Goal: Information Seeking & Learning: Understand process/instructions

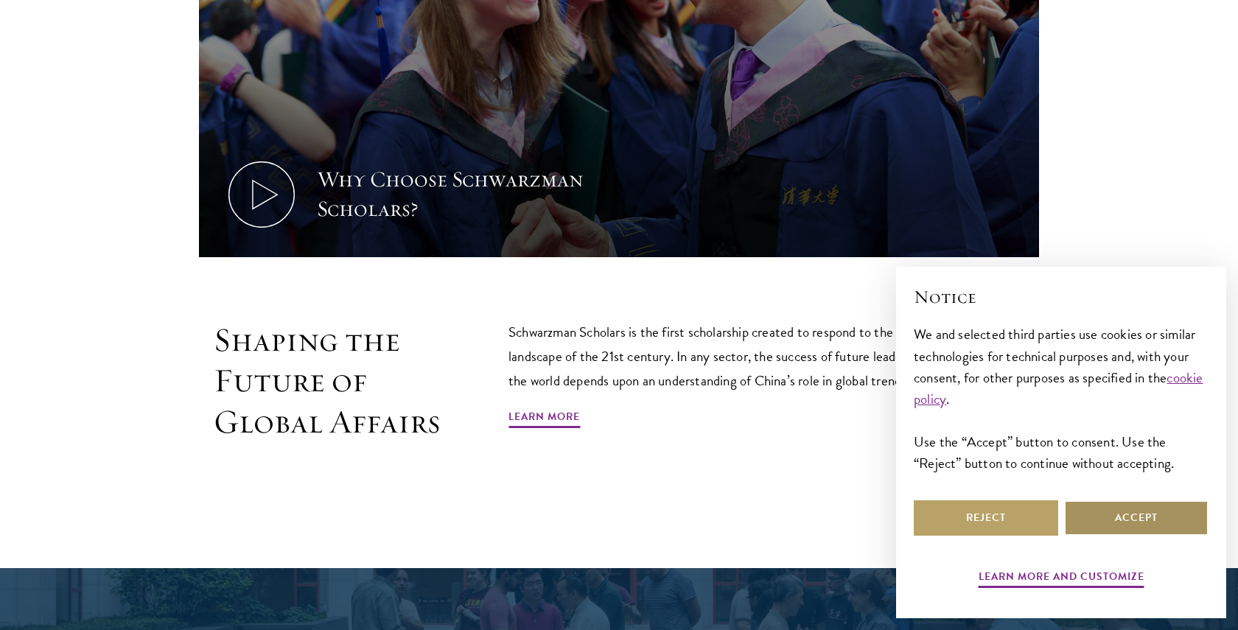
click at [1133, 522] on button "Accept" at bounding box center [1136, 517] width 144 height 35
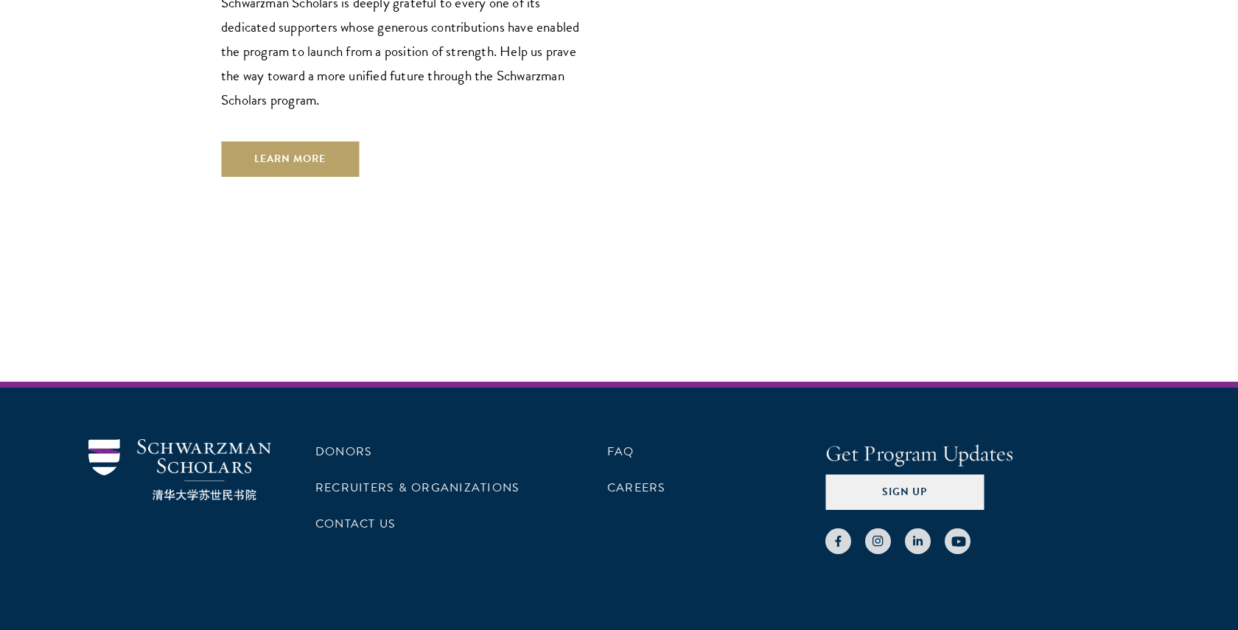
scroll to position [4414, 0]
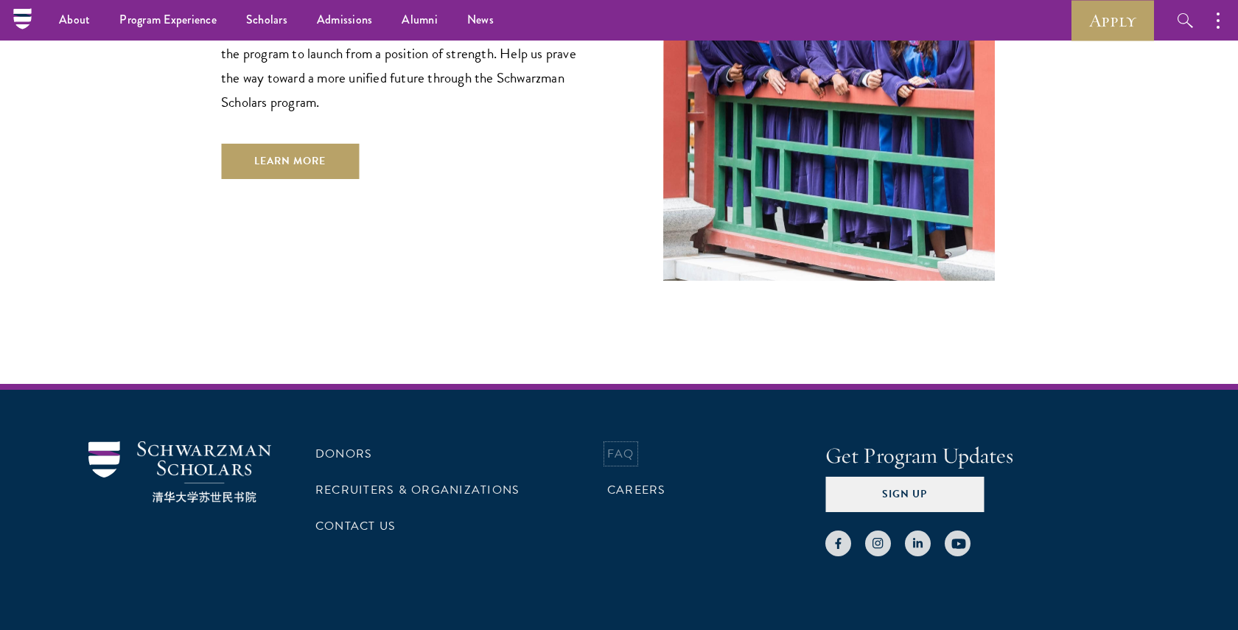
click at [612, 445] on link "FAQ" at bounding box center [620, 454] width 27 height 18
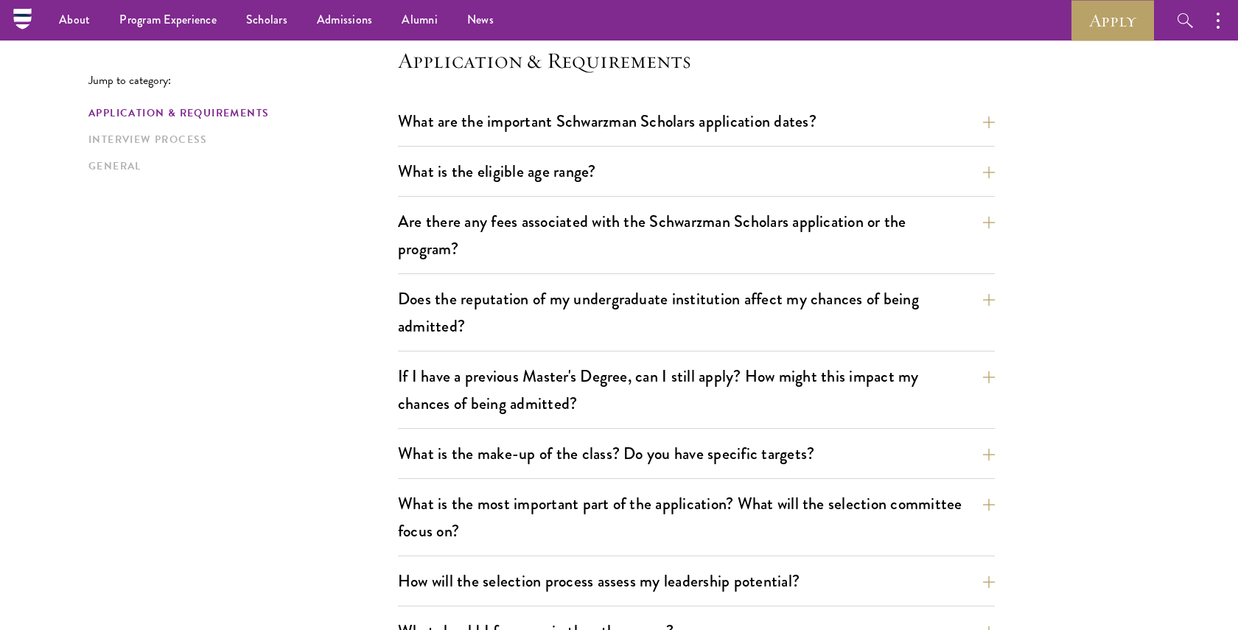
scroll to position [385, 0]
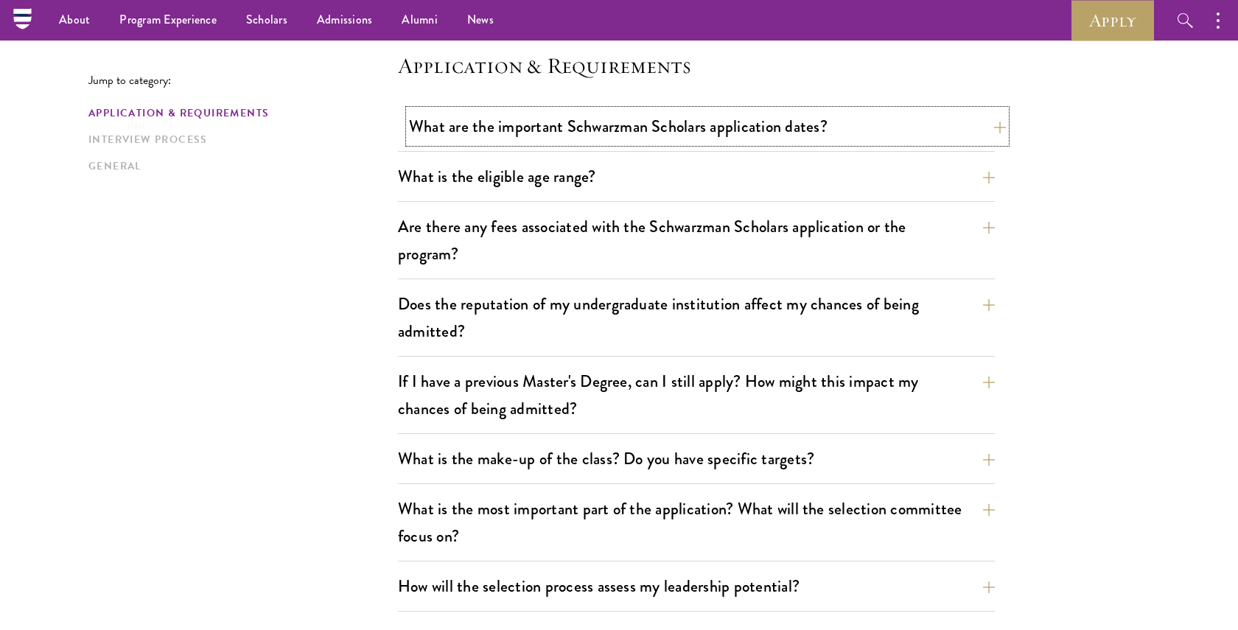
click at [722, 127] on button "What are the important Schwarzman Scholars application dates?" at bounding box center [707, 126] width 597 height 33
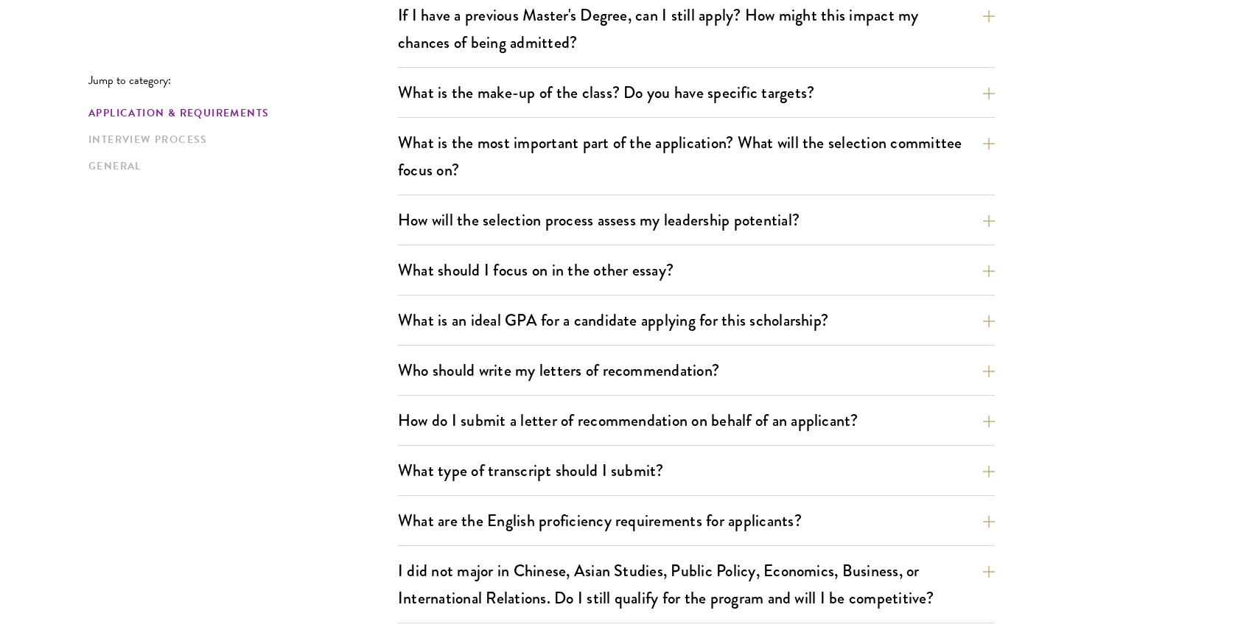
scroll to position [1212, 0]
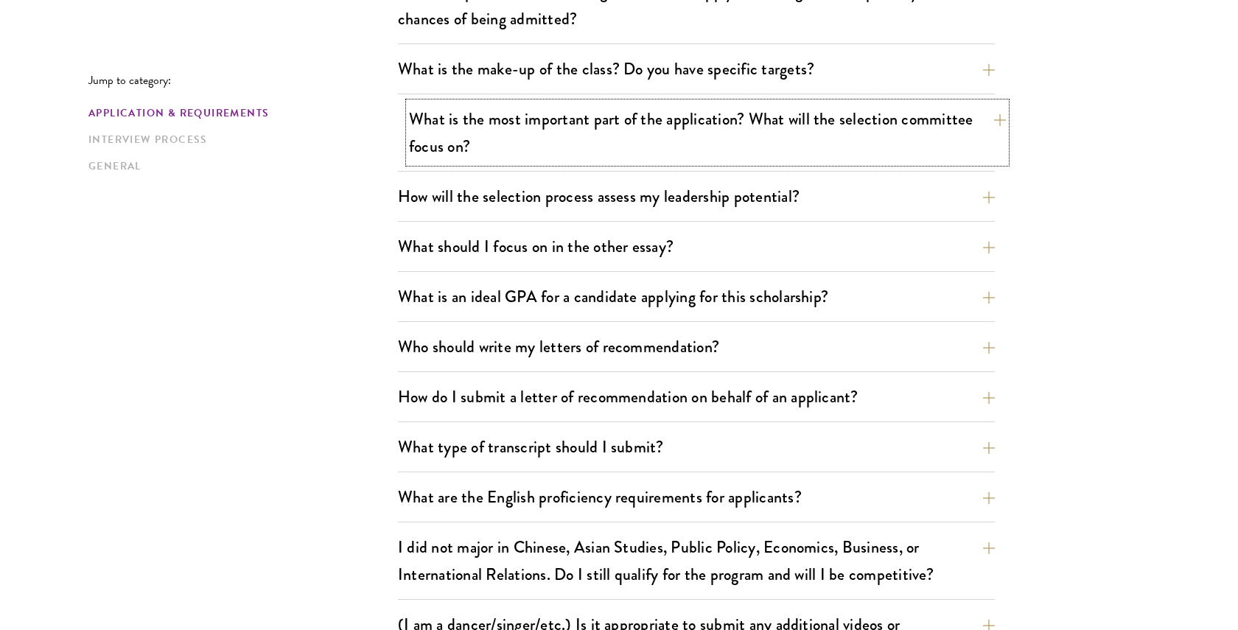
click at [911, 125] on button "What is the most important part of the application? What will the selection com…" at bounding box center [707, 132] width 597 height 60
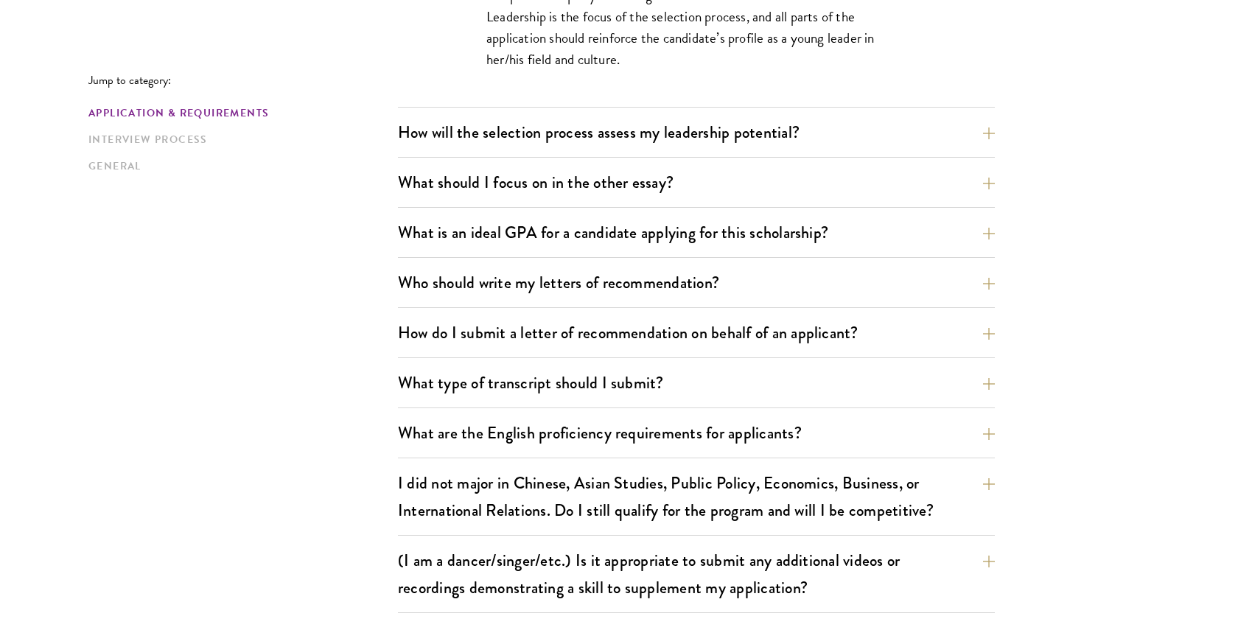
scroll to position [1054, 0]
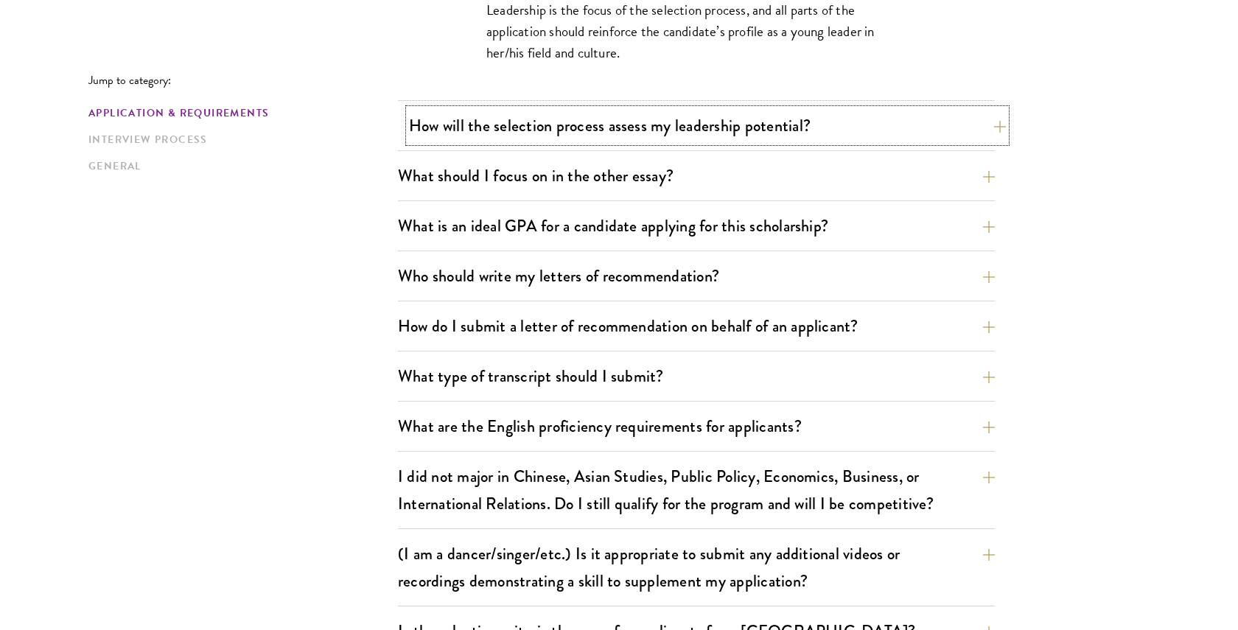
click at [758, 120] on button "How will the selection process assess my leadership potential?" at bounding box center [707, 125] width 597 height 33
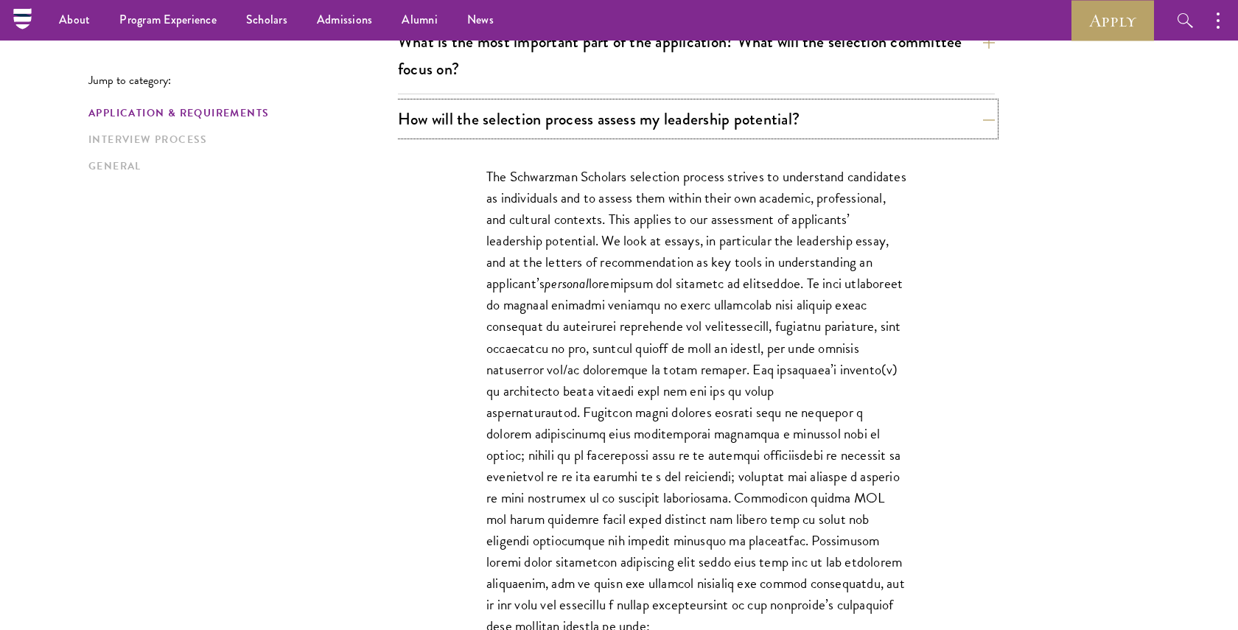
scroll to position [825, 0]
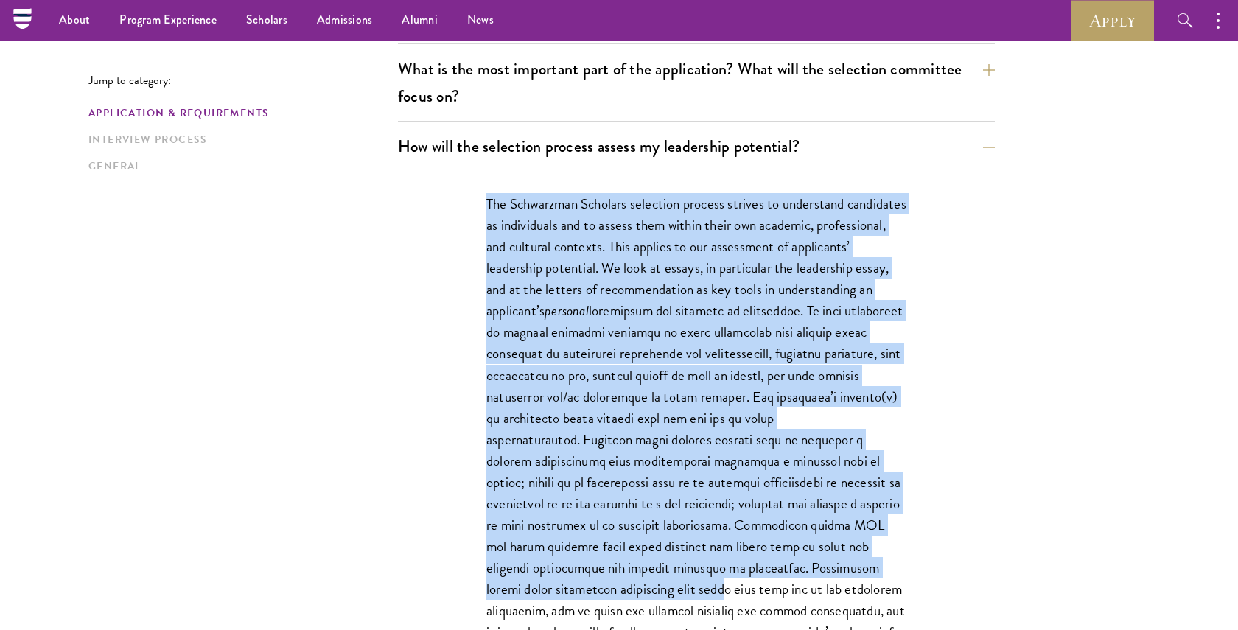
drag, startPoint x: 487, startPoint y: 202, endPoint x: 682, endPoint y: 582, distance: 427.4
click at [682, 582] on p "The Schwarzman Scholars selection process strives to understand candidates as i…" at bounding box center [696, 428] width 420 height 471
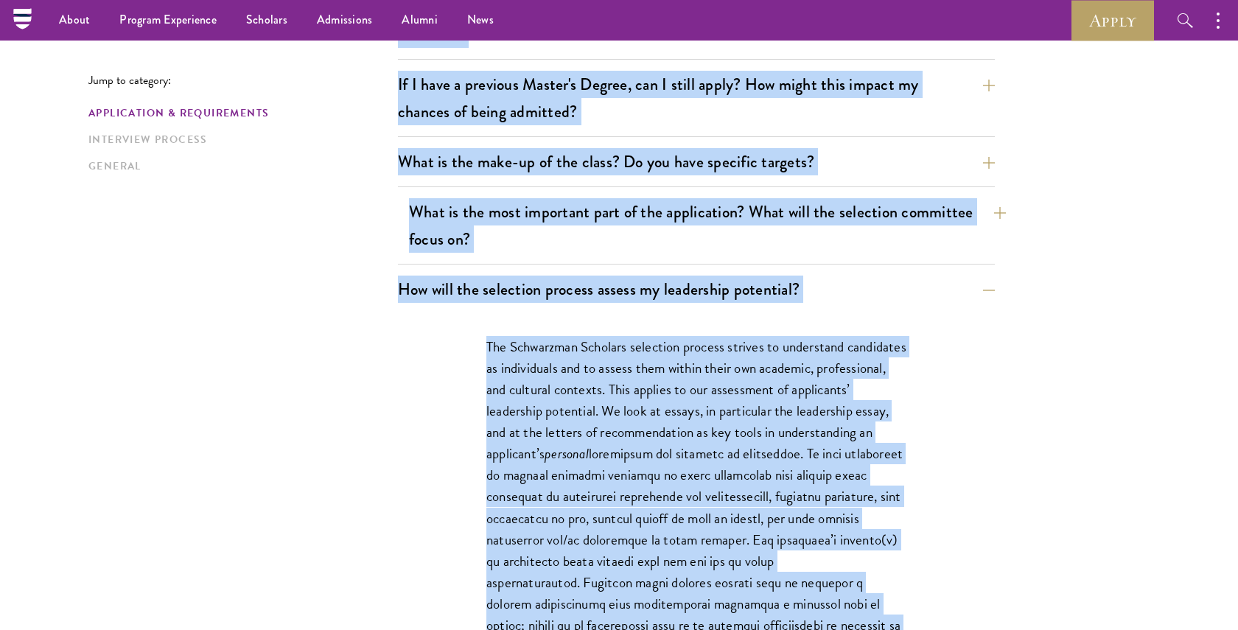
scroll to position [665, 0]
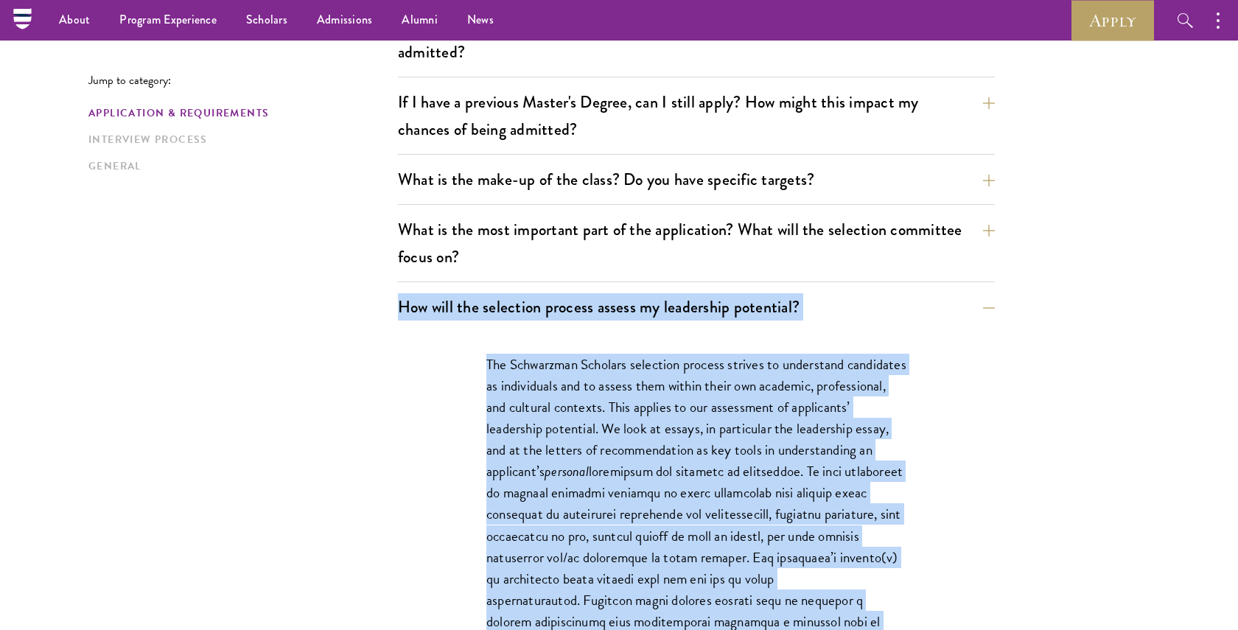
drag, startPoint x: 587, startPoint y: 552, endPoint x: 380, endPoint y: 292, distance: 332.4
copy div "How will the selection process assess my leadership potential? The Schwarzman S…"
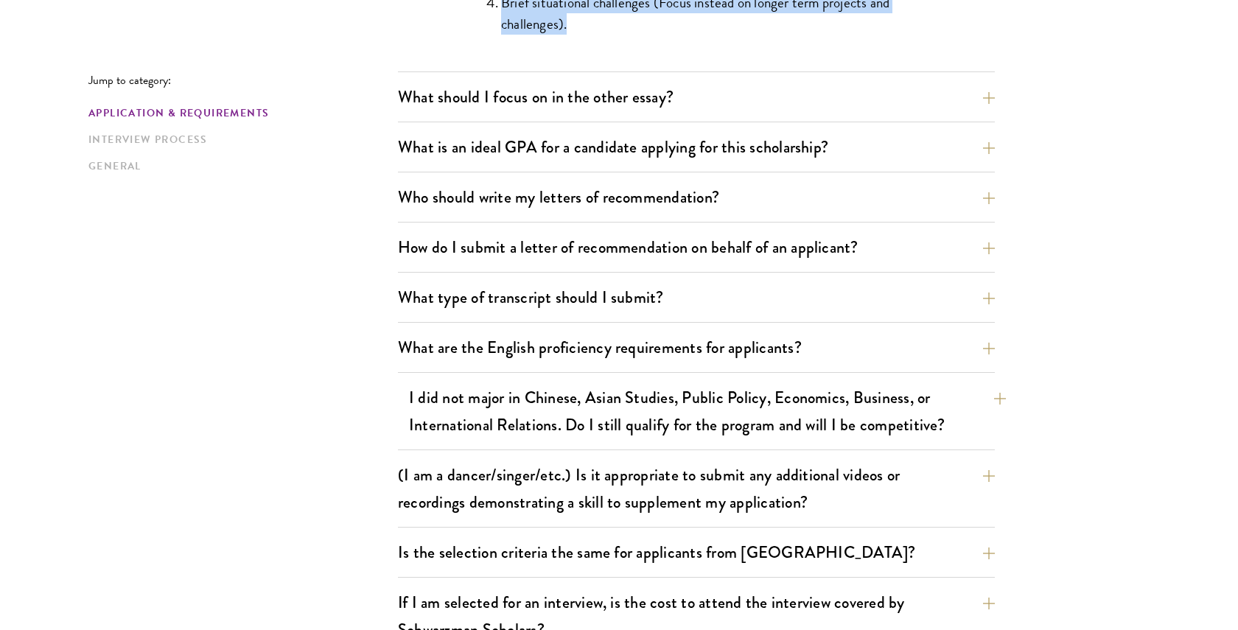
scroll to position [1704, 0]
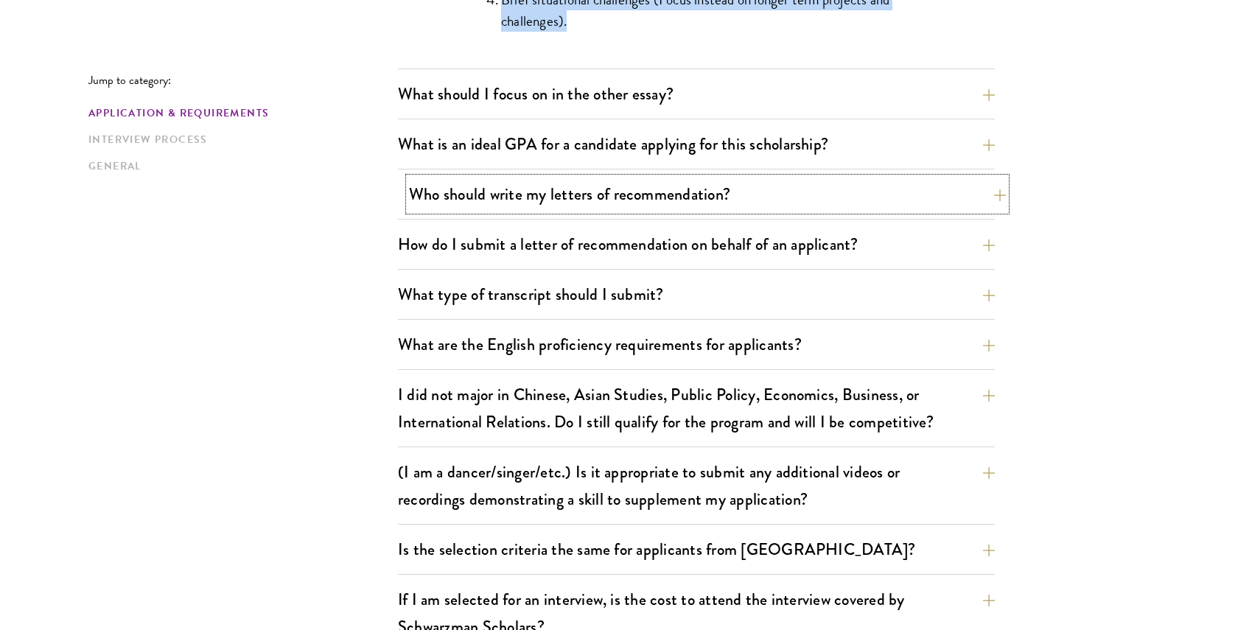
click at [696, 196] on button "Who should write my letters of recommendation?" at bounding box center [707, 194] width 597 height 33
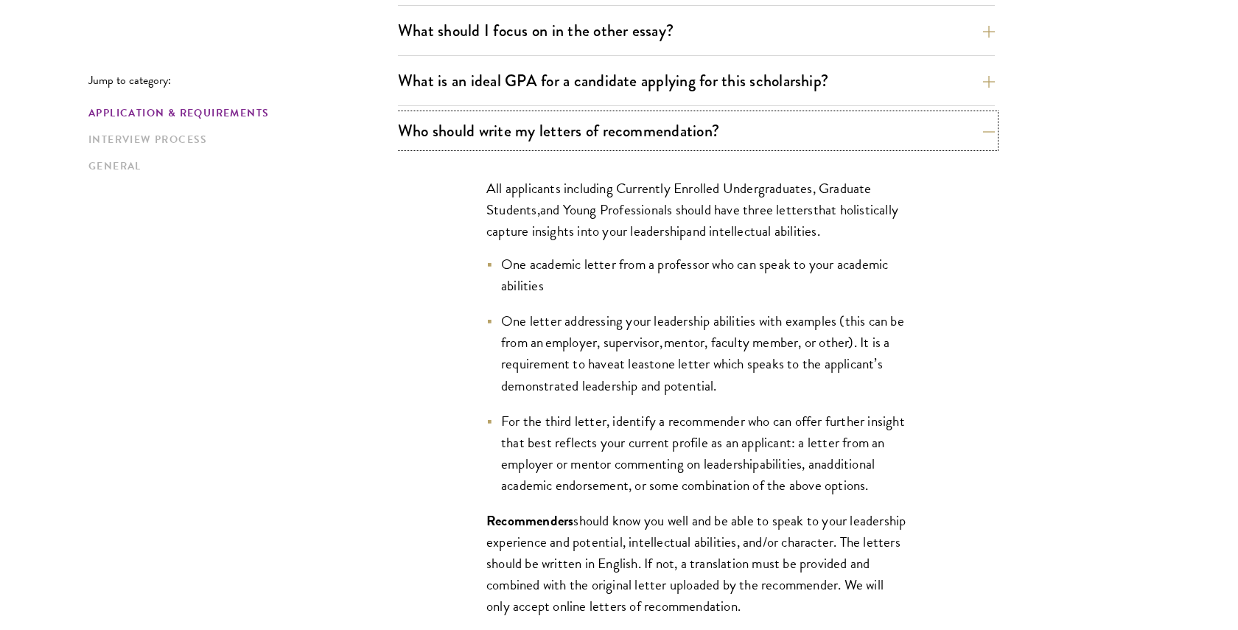
scroll to position [1019, 0]
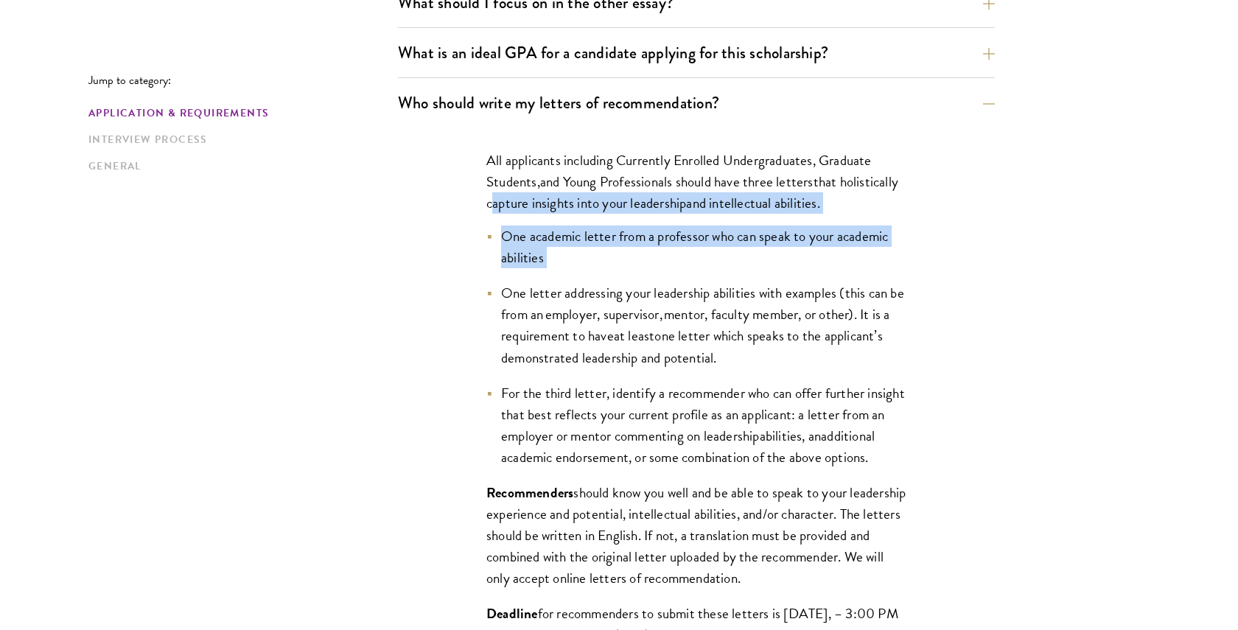
drag, startPoint x: 556, startPoint y: 267, endPoint x: 472, endPoint y: 205, distance: 105.4
click at [472, 205] on div "All applicants including Currently Enrolled Undergraduates, Graduate Students ,…" at bounding box center [696, 447] width 508 height 641
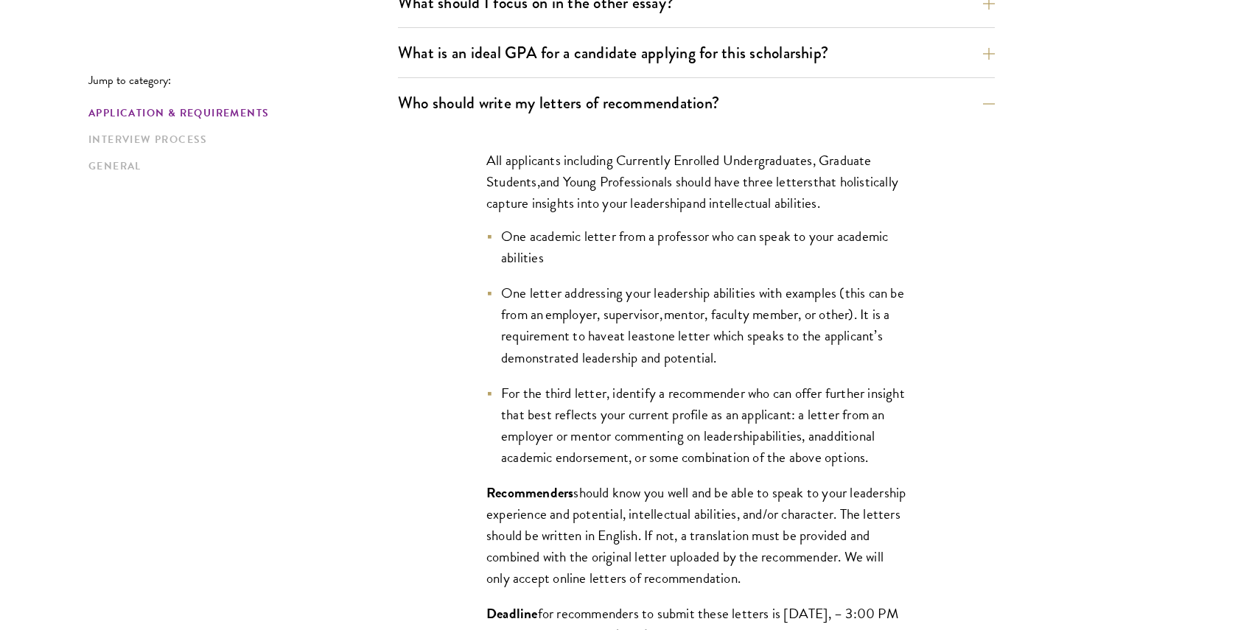
click at [592, 269] on ul "One academic letter from a professor who can speak to your academic abilities O…" at bounding box center [696, 346] width 420 height 242
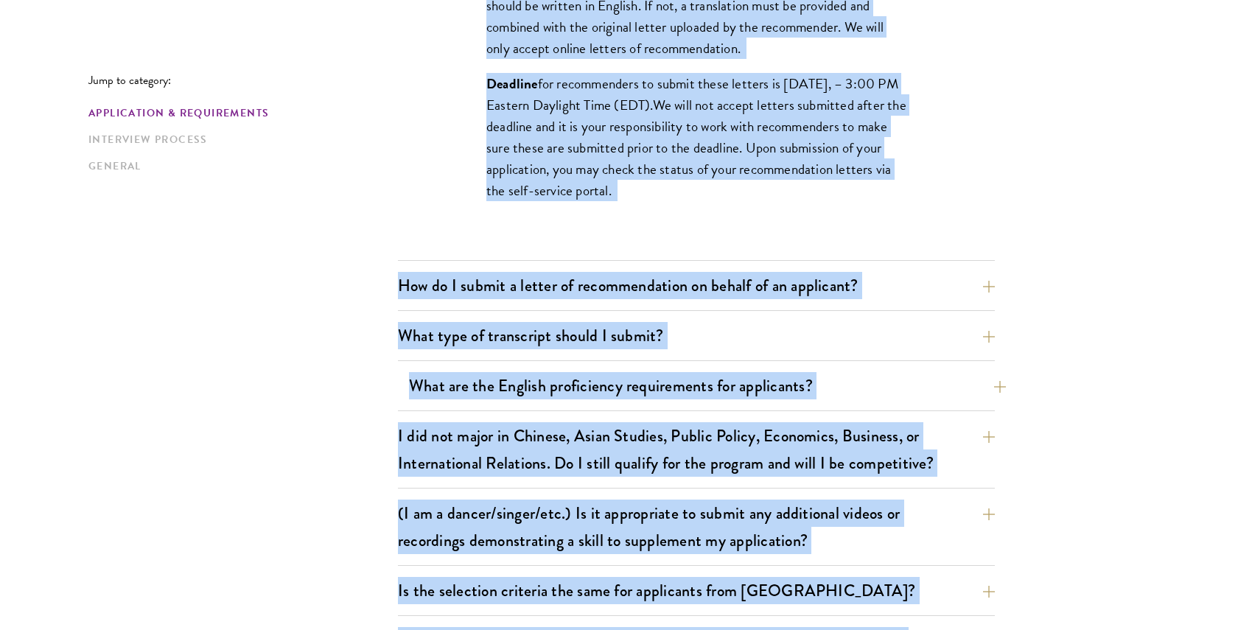
scroll to position [1701, 0]
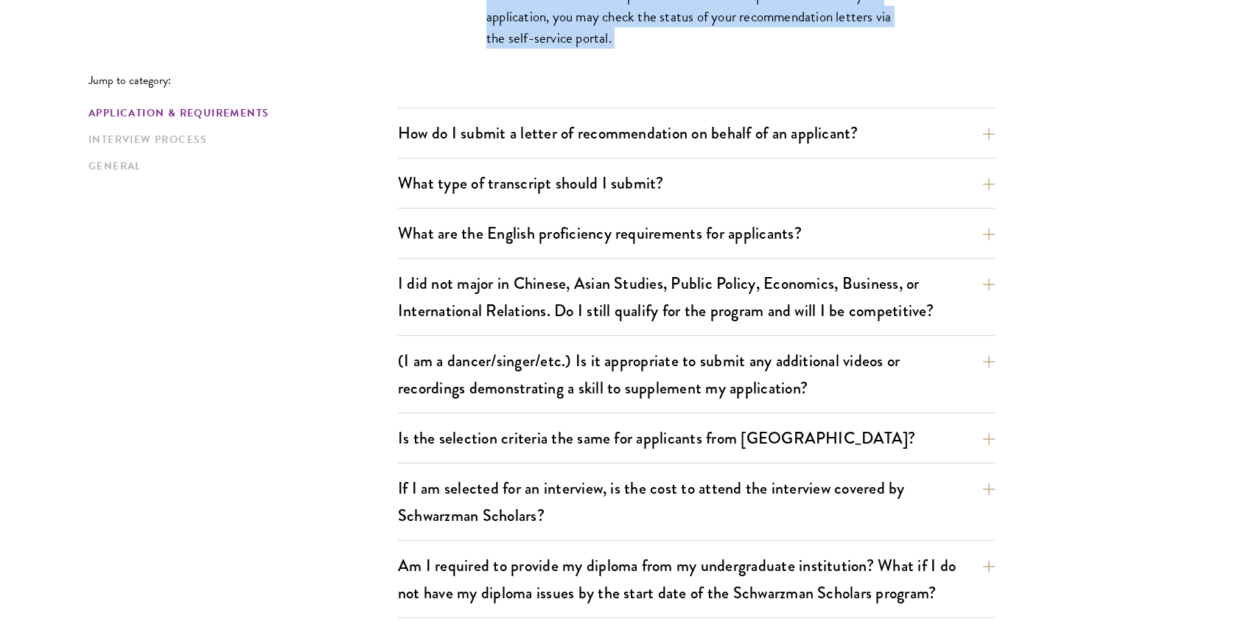
drag, startPoint x: 486, startPoint y: 164, endPoint x: 778, endPoint y: 85, distance: 302.4
copy div "All applicants including Currently Enrolled Undergraduates, Graduate Students ,…"
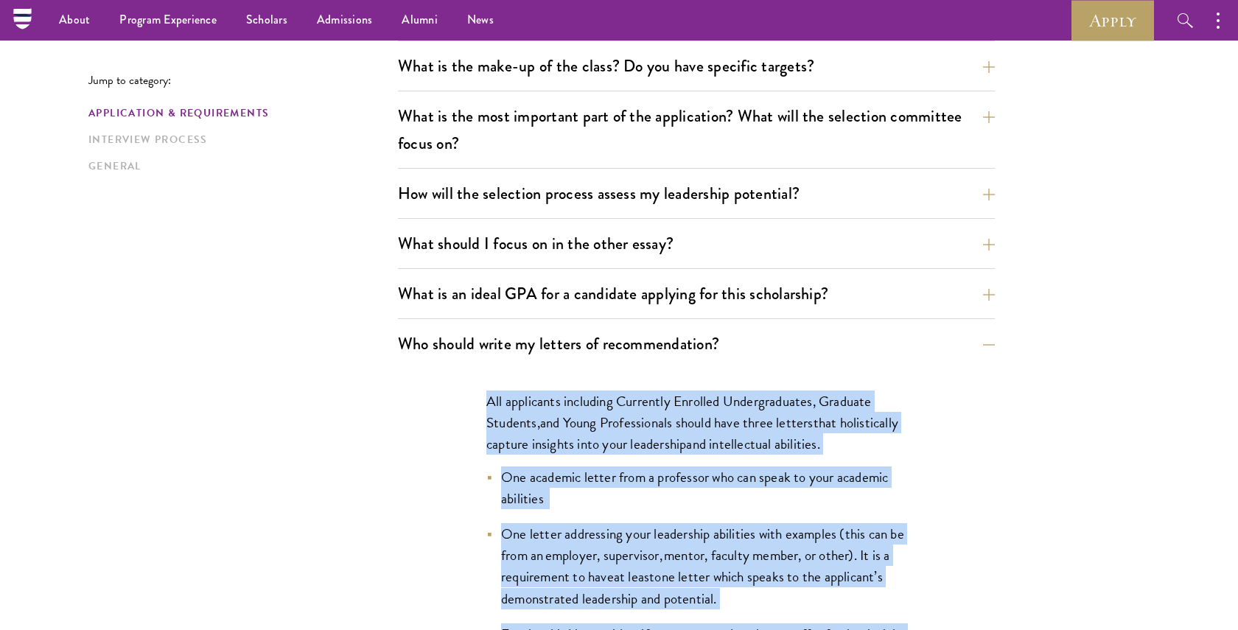
scroll to position [776, 0]
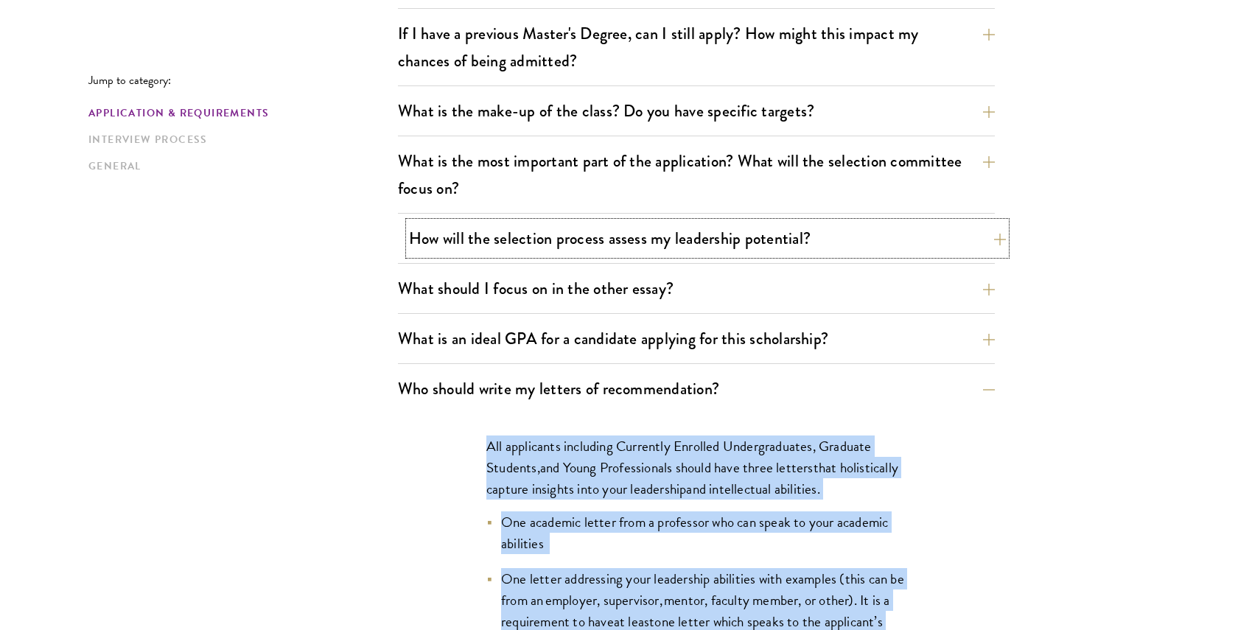
click at [701, 252] on button "How will the selection process assess my leadership potential?" at bounding box center [707, 238] width 597 height 33
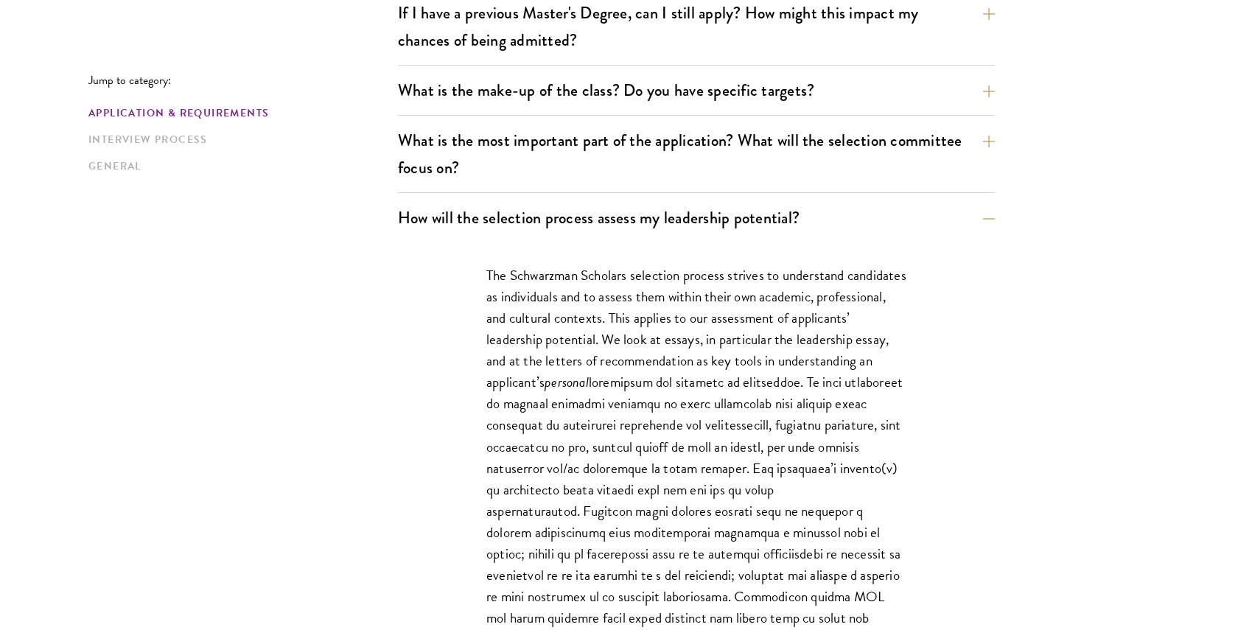
scroll to position [872, 0]
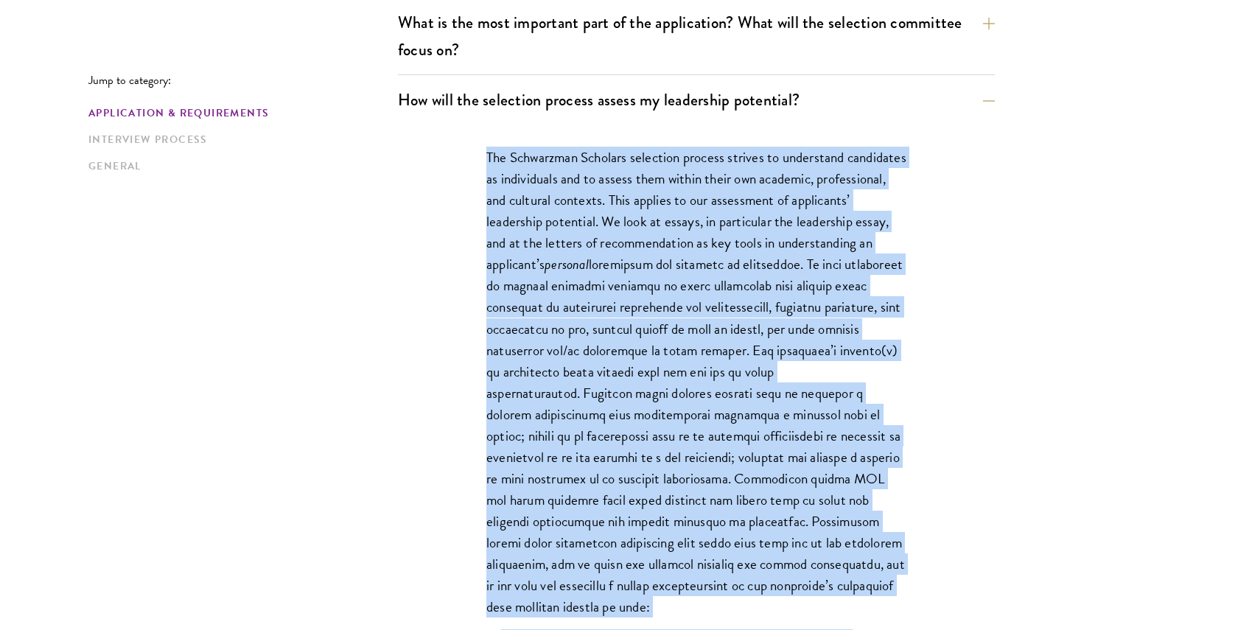
drag, startPoint x: 581, startPoint y: 379, endPoint x: 422, endPoint y: 124, distance: 301.2
click at [422, 124] on div "How will the selection process assess my leadership potential? The Schwarzman S…" at bounding box center [696, 492] width 597 height 819
copy div "The Schwarzman Scholars selection process strives to understand candidates as i…"
